Goal: Navigation & Orientation: Understand site structure

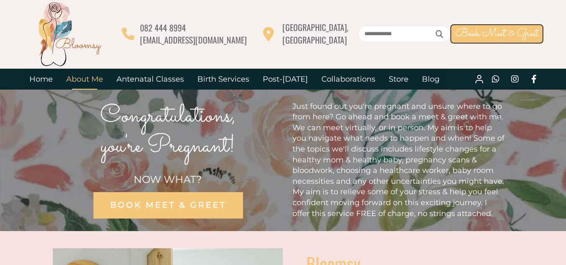
click at [82, 80] on link "About Me" at bounding box center [85, 79] width 50 height 21
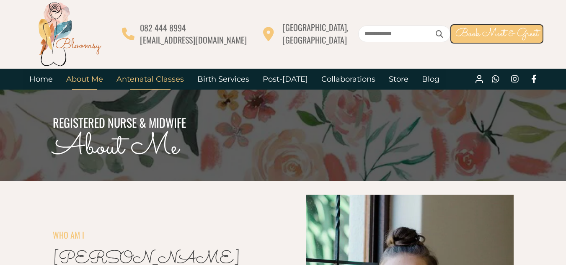
click at [146, 78] on link "Antenatal Classes" at bounding box center [150, 79] width 81 height 21
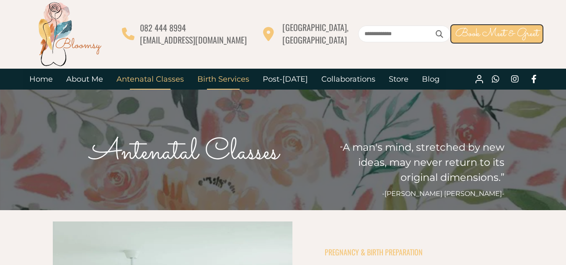
click at [227, 81] on link "Birth Services" at bounding box center [223, 79] width 65 height 21
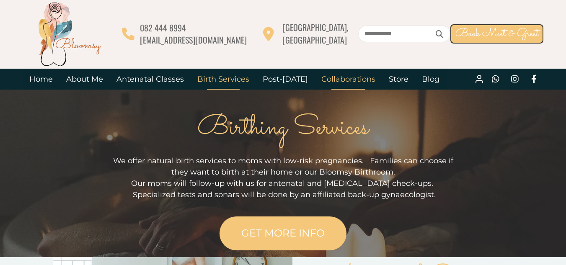
click at [335, 79] on link "Collaborations" at bounding box center [348, 79] width 67 height 21
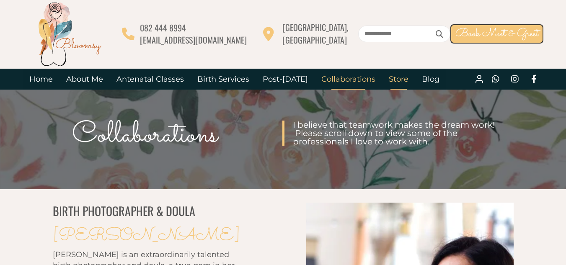
click at [404, 83] on link "Store" at bounding box center [398, 79] width 33 height 21
